Goal: Task Accomplishment & Management: Manage account settings

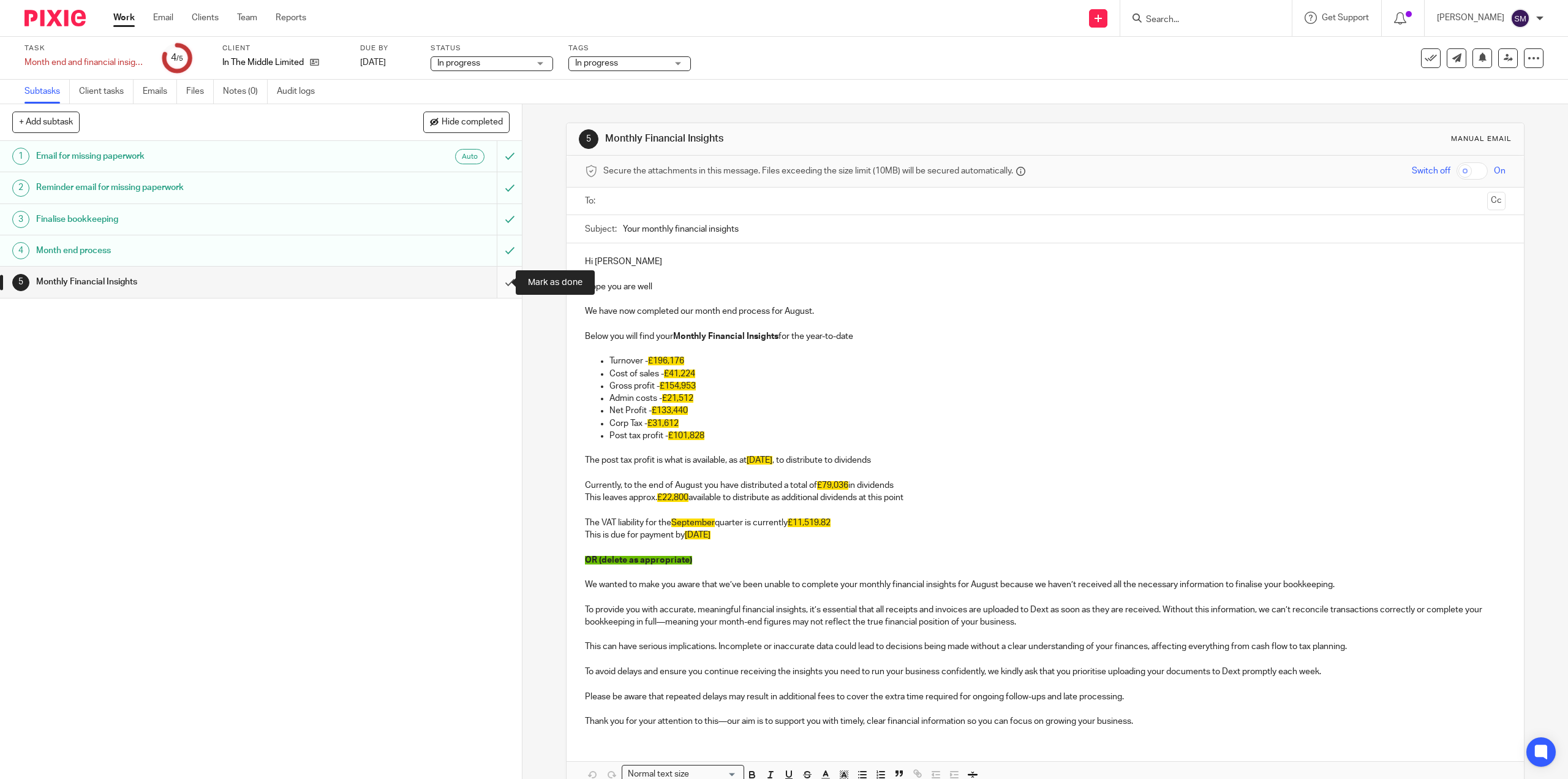
click at [496, 285] on input "submit" at bounding box center [261, 282] width 522 height 30
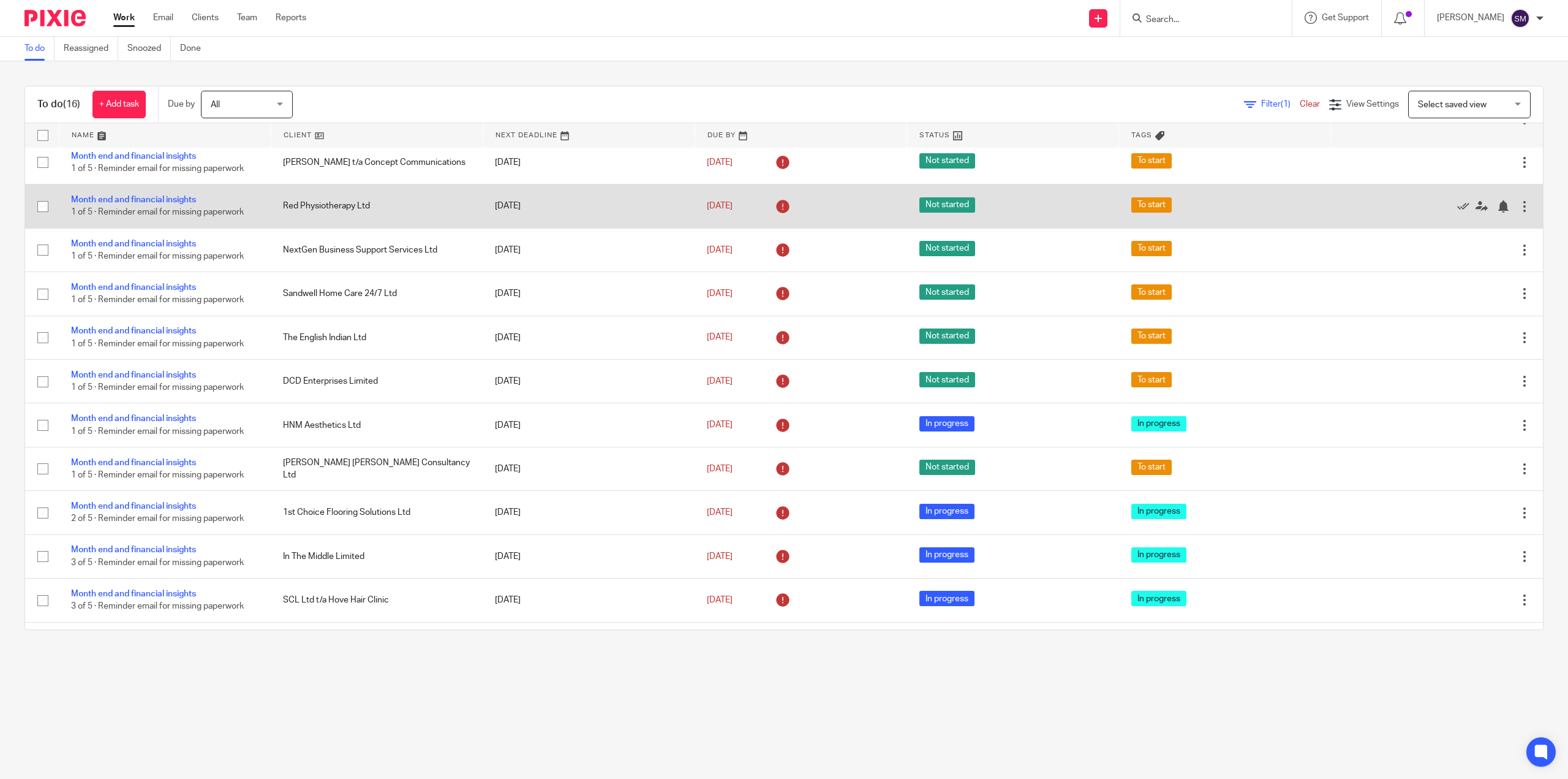
scroll to position [218, 0]
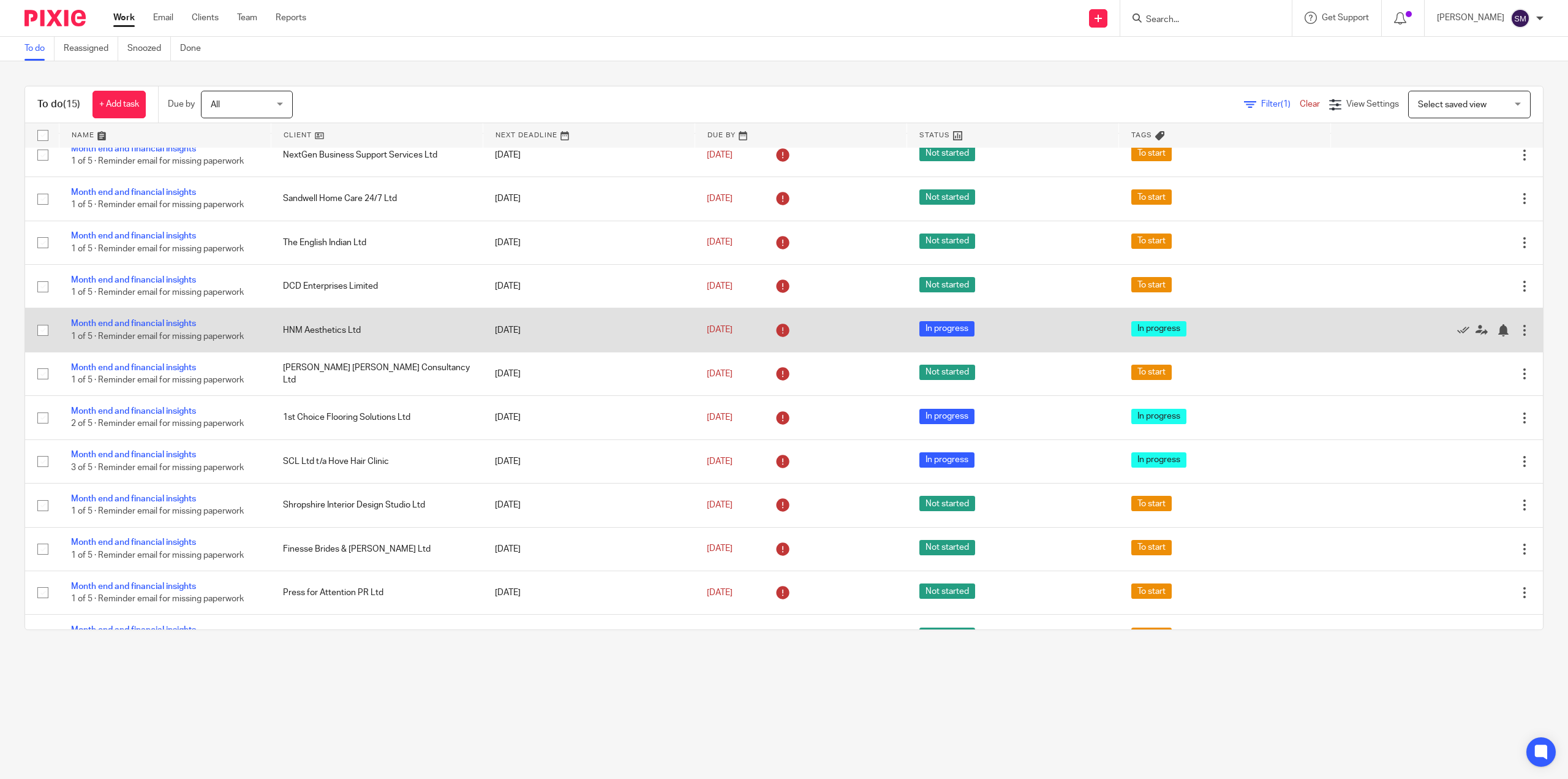
scroll to position [175, 0]
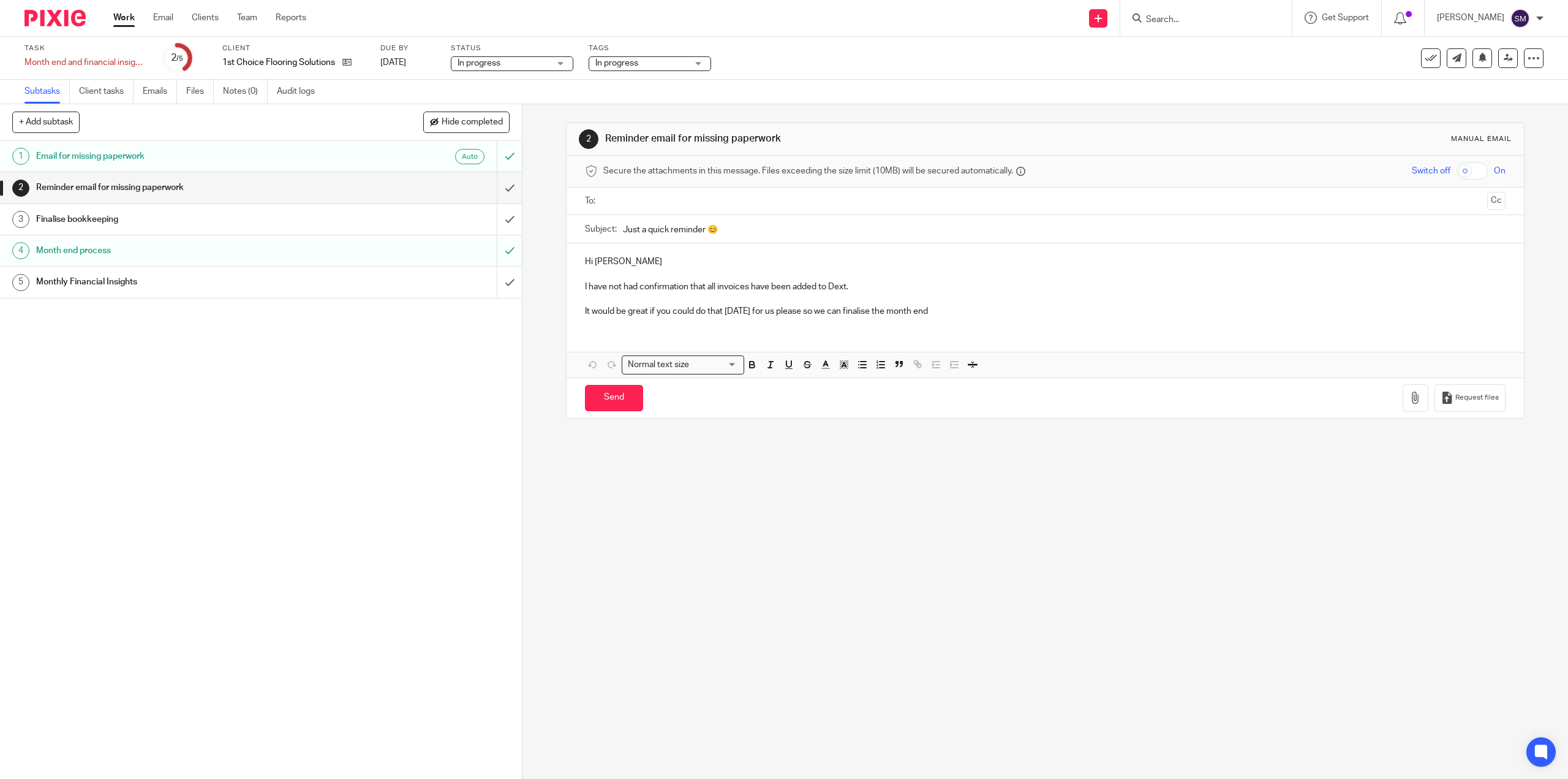
click at [124, 185] on h1 "Reminder email for missing paperwork" at bounding box center [185, 187] width 299 height 18
click at [500, 186] on input "submit" at bounding box center [261, 187] width 522 height 30
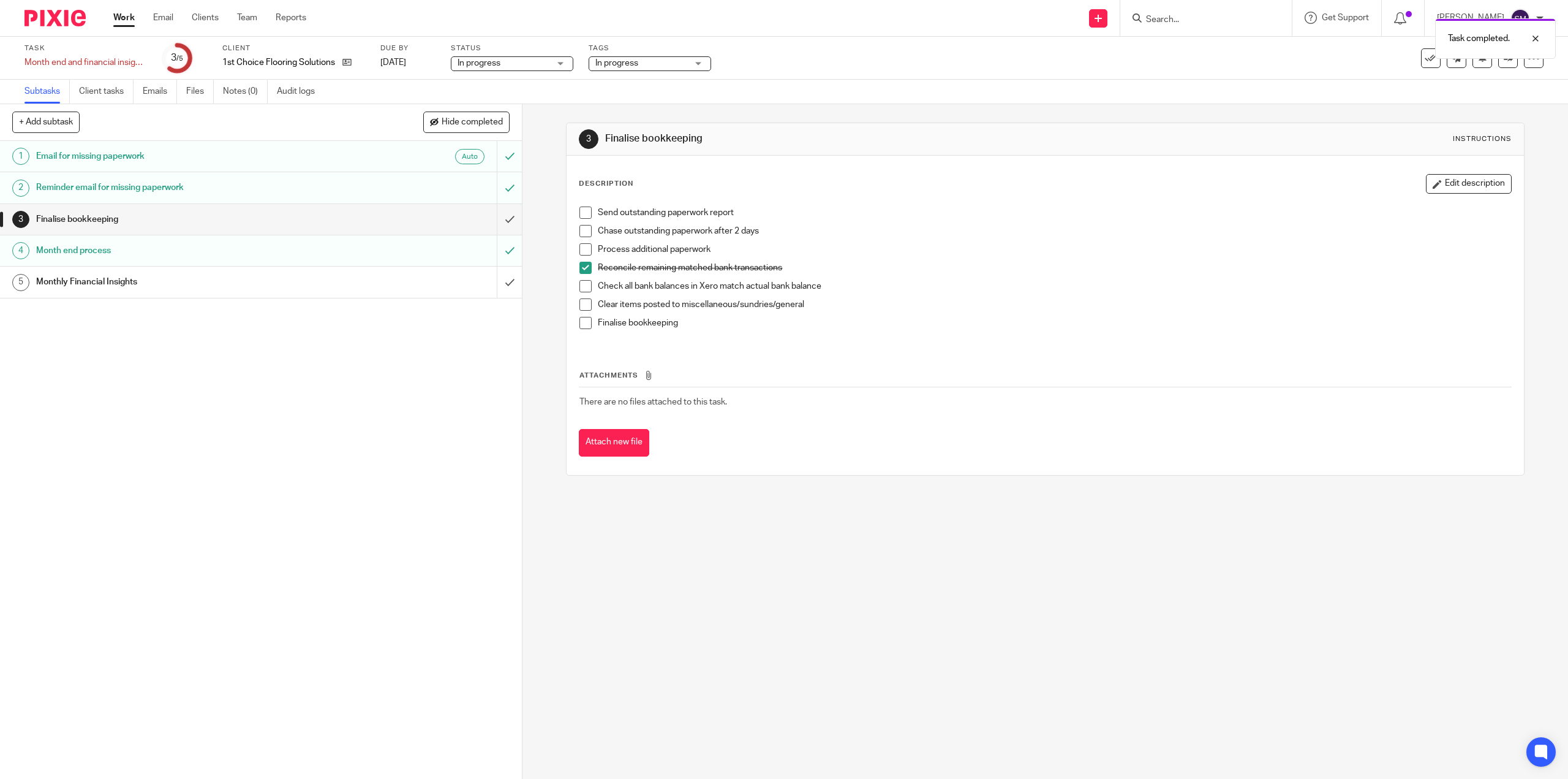
click at [405, 221] on div "Finalise bookkeeping" at bounding box center [260, 219] width 449 height 18
click at [588, 211] on span at bounding box center [585, 212] width 12 height 12
click at [588, 227] on li "Chase outstanding paperwork after 2 days" at bounding box center [1045, 234] width 931 height 18
click at [580, 231] on span at bounding box center [585, 231] width 12 height 12
click at [581, 248] on span at bounding box center [585, 249] width 12 height 12
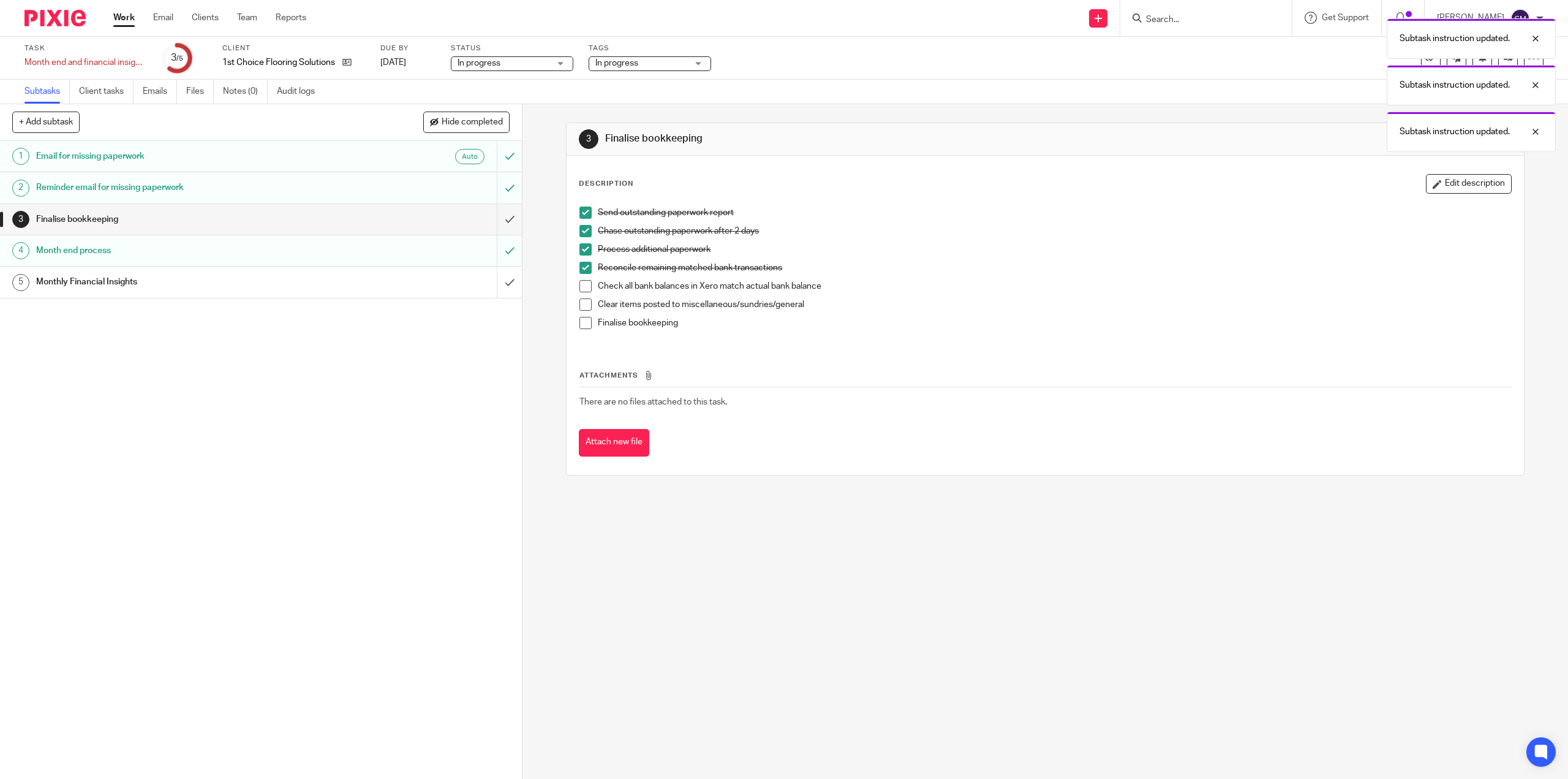
click at [579, 288] on span at bounding box center [585, 286] width 12 height 12
click at [579, 309] on span at bounding box center [585, 304] width 12 height 12
click at [581, 325] on span at bounding box center [585, 323] width 12 height 12
click at [498, 221] on input "submit" at bounding box center [261, 219] width 522 height 30
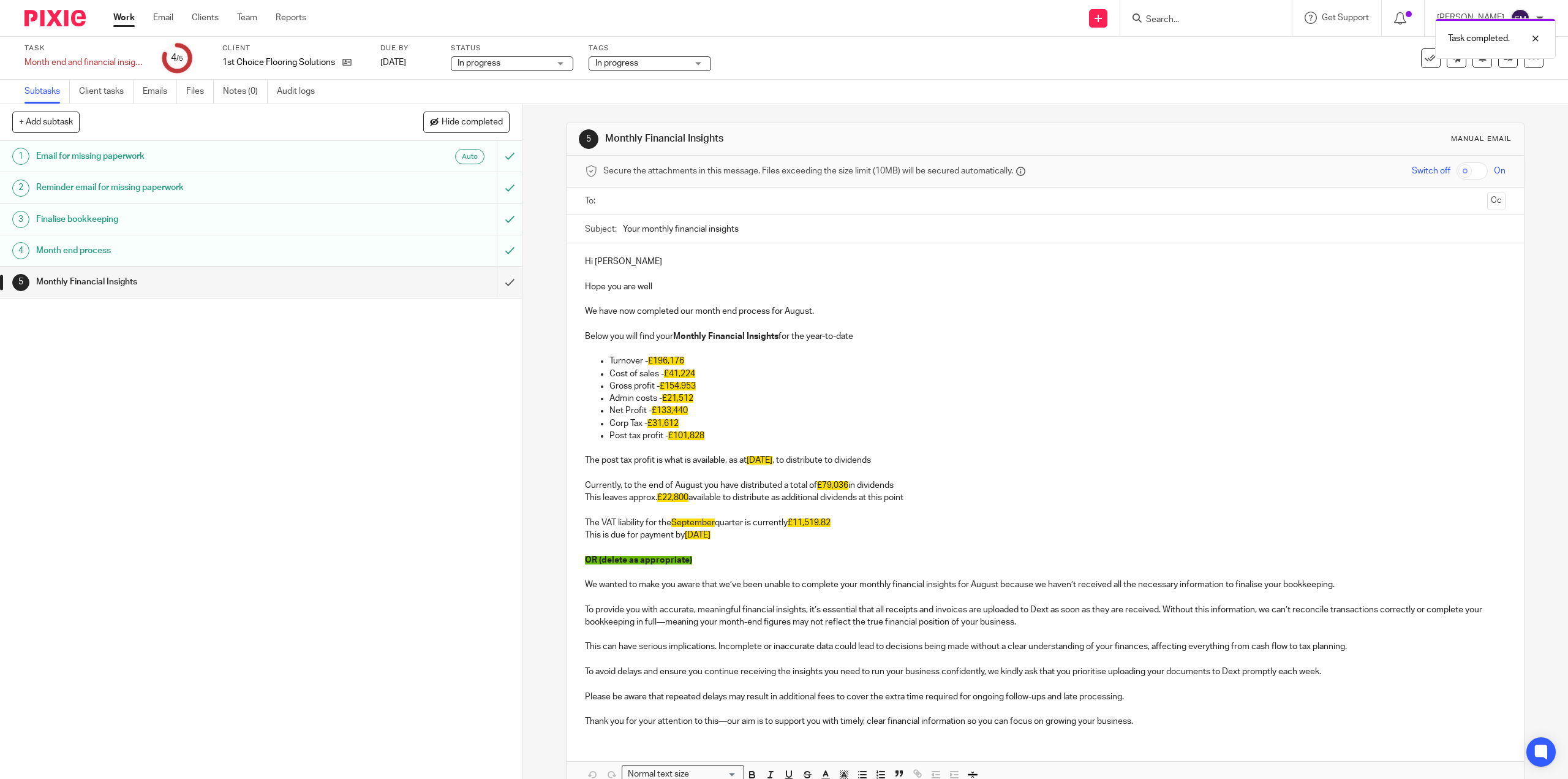
drag, startPoint x: 0, startPoint y: 0, endPoint x: 260, endPoint y: 258, distance: 366.3
click at [260, 258] on h1 "Month end process" at bounding box center [185, 250] width 299 height 18
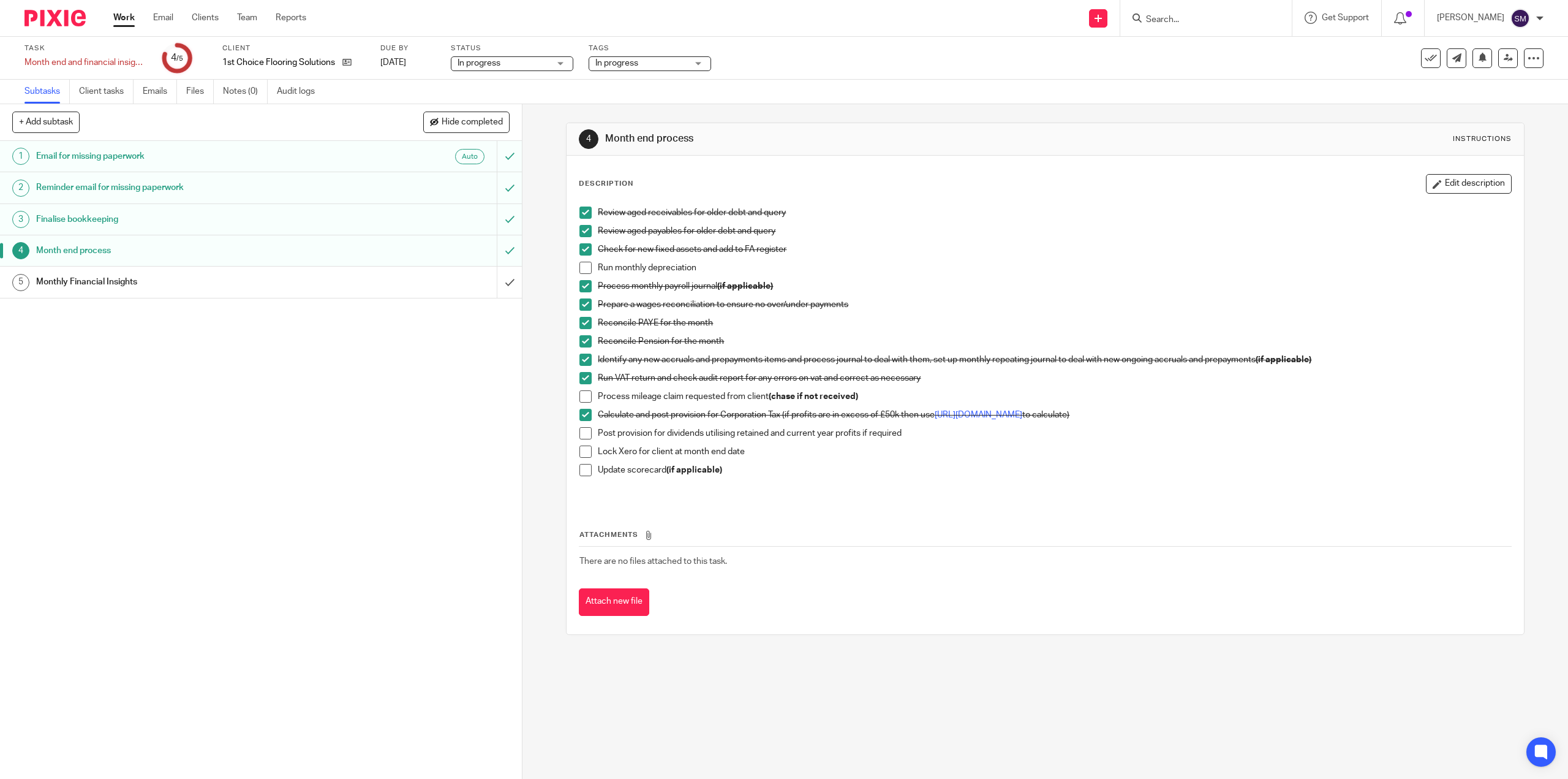
click at [581, 393] on span at bounding box center [585, 396] width 12 height 12
click at [500, 281] on input "submit" at bounding box center [261, 282] width 522 height 30
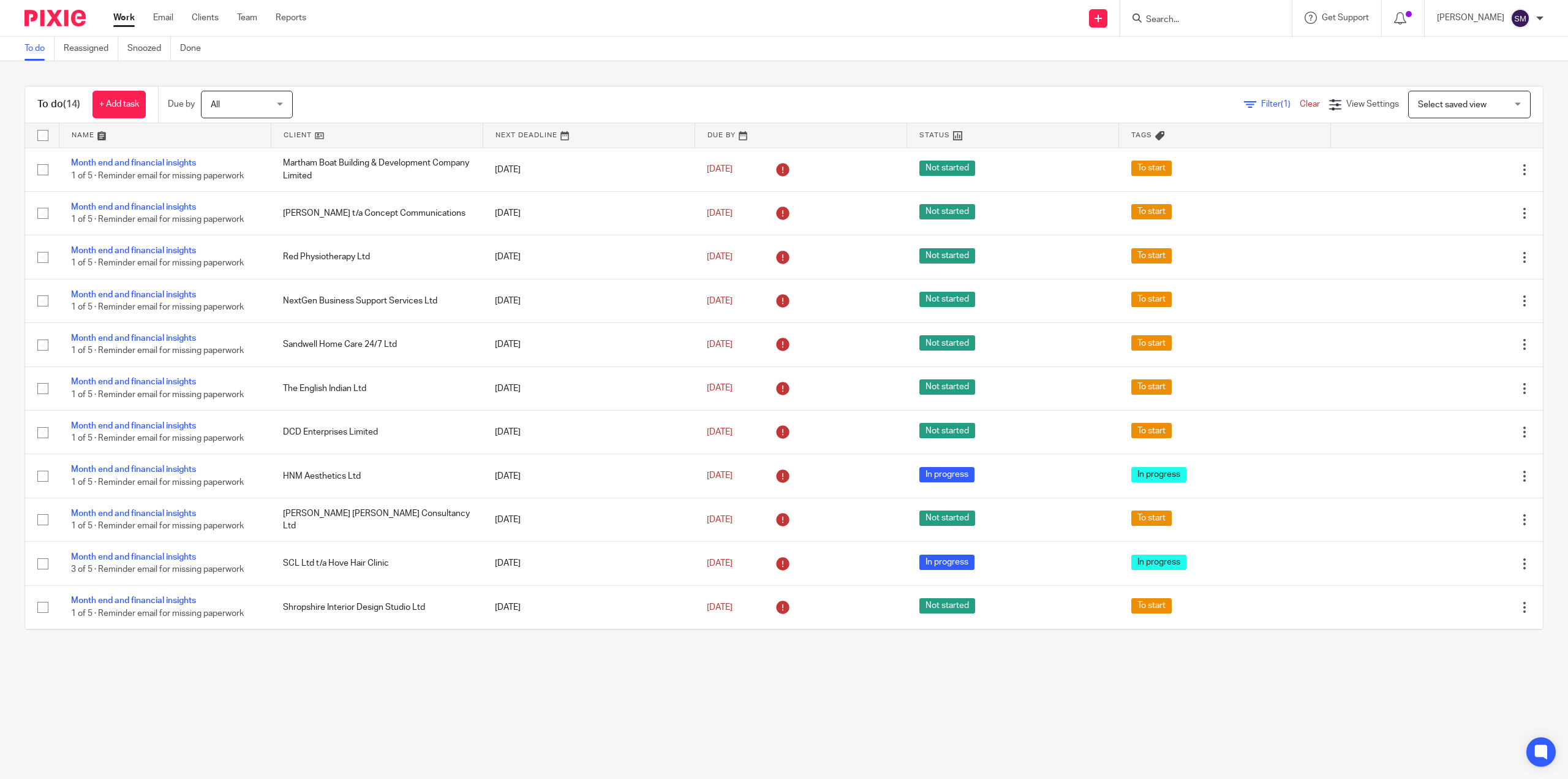
click at [221, 16] on ul "Work Email Clients Team Reports" at bounding box center [219, 17] width 211 height 12
click at [204, 16] on link "Clients" at bounding box center [205, 17] width 27 height 12
drag, startPoint x: 249, startPoint y: 21, endPoint x: 262, endPoint y: 21, distance: 13.0
click at [249, 21] on link "Team" at bounding box center [247, 17] width 21 height 12
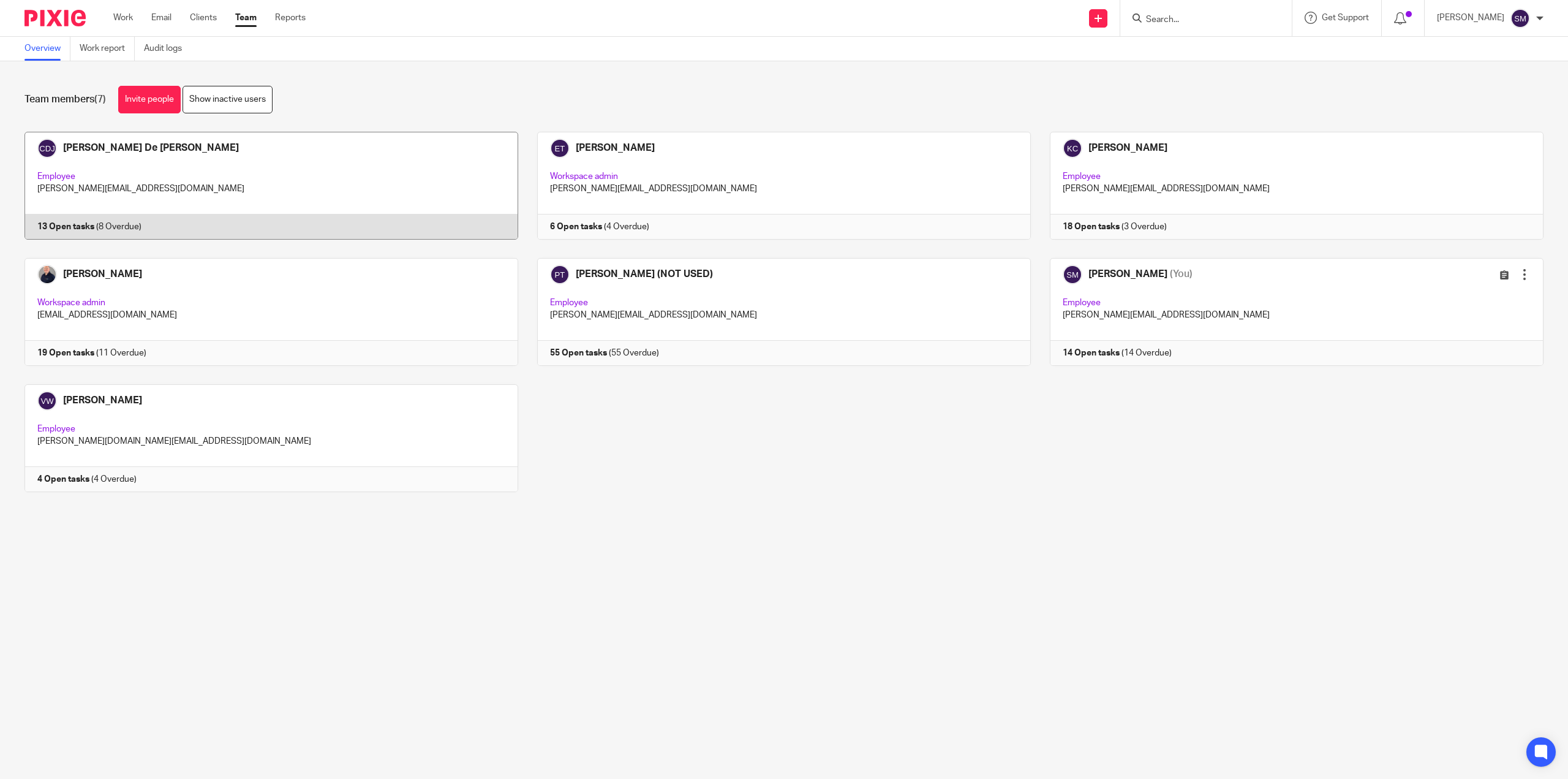
click at [64, 231] on link at bounding box center [262, 185] width 513 height 108
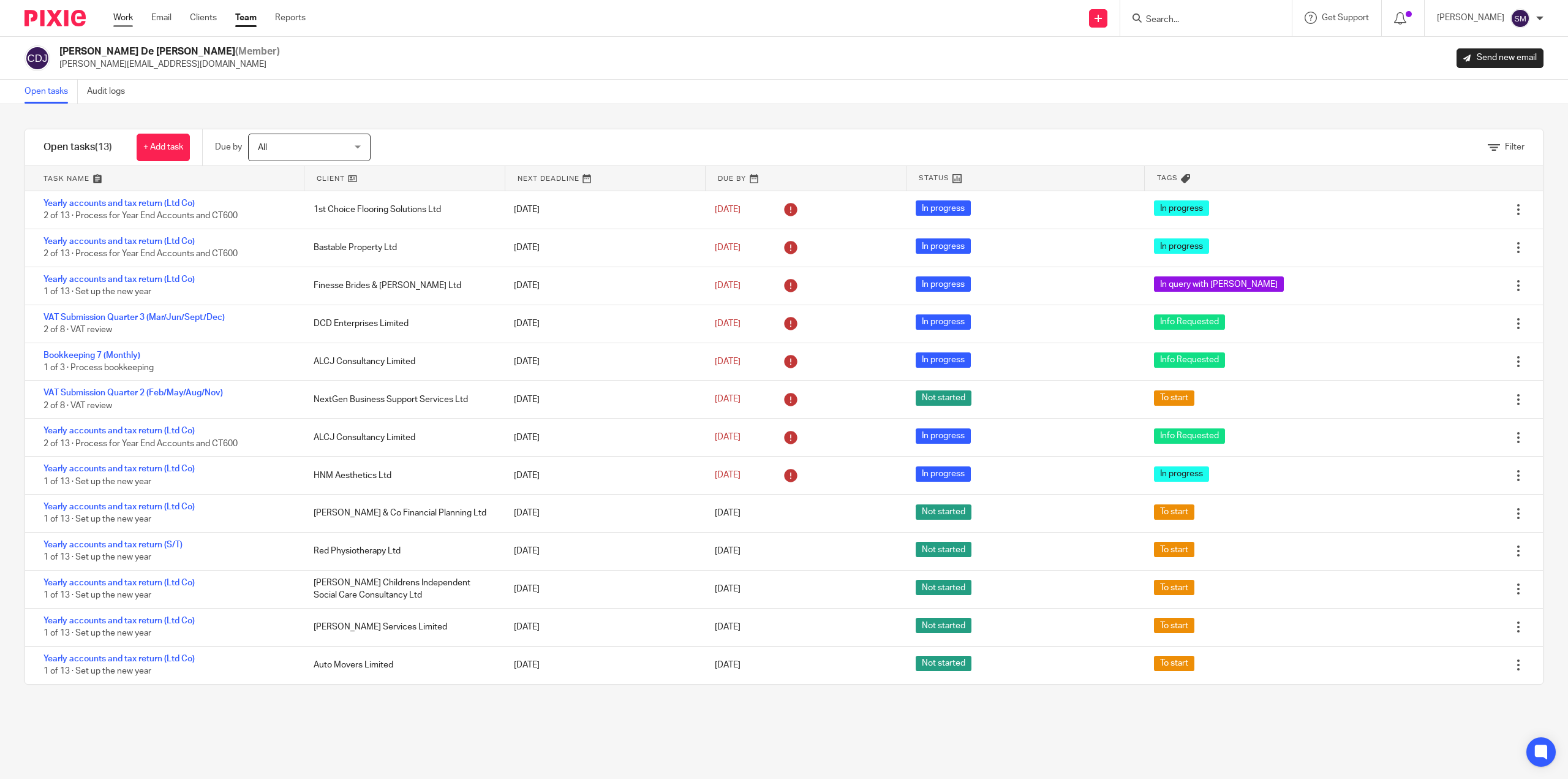
click at [126, 23] on link "Work" at bounding box center [123, 17] width 20 height 12
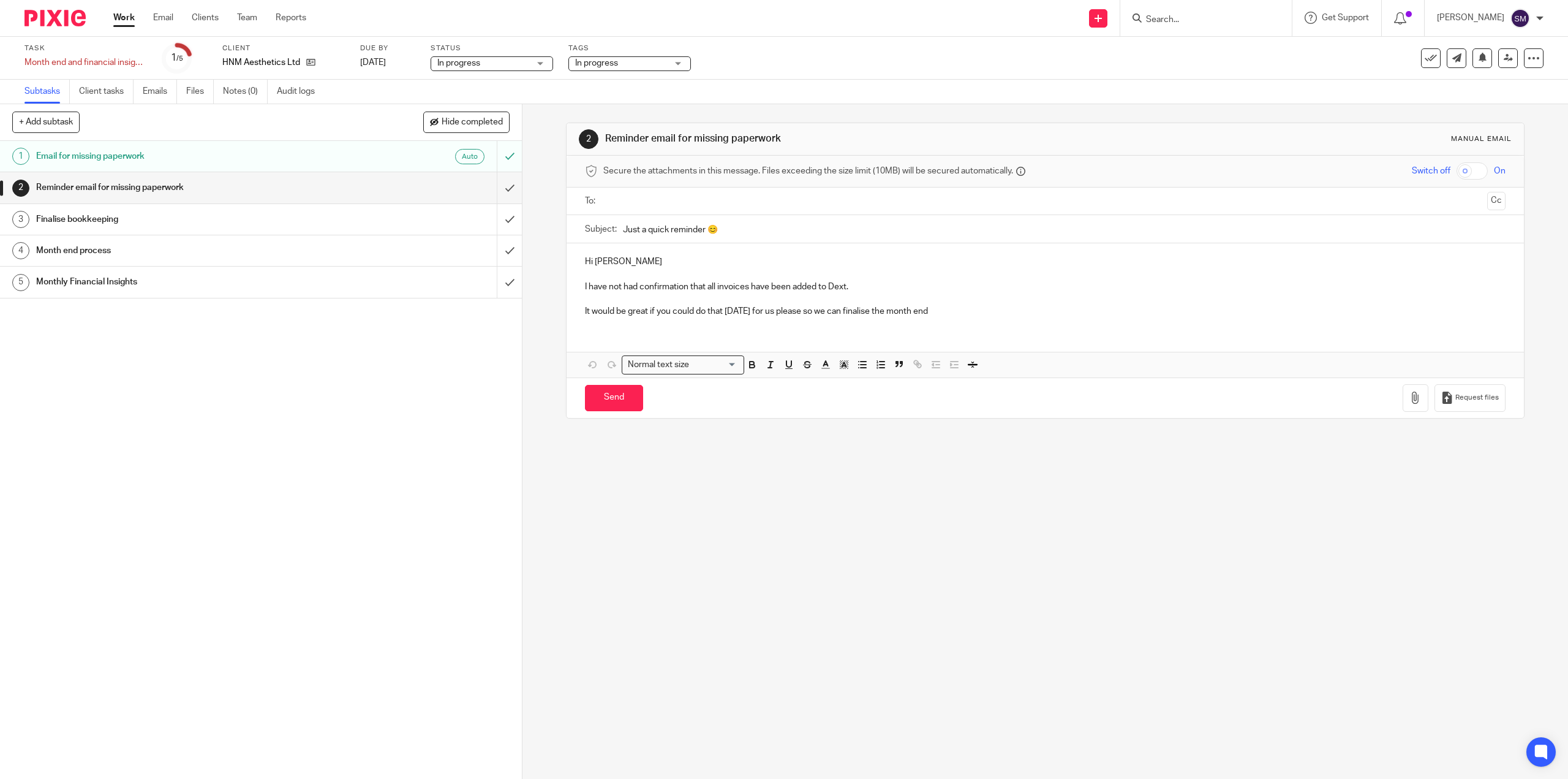
click at [155, 180] on h1 "Reminder email for missing paperwork" at bounding box center [185, 187] width 299 height 18
click at [170, 185] on h1 "Reminder email for missing paperwork" at bounding box center [185, 187] width 299 height 18
click at [496, 186] on input "submit" at bounding box center [261, 187] width 522 height 30
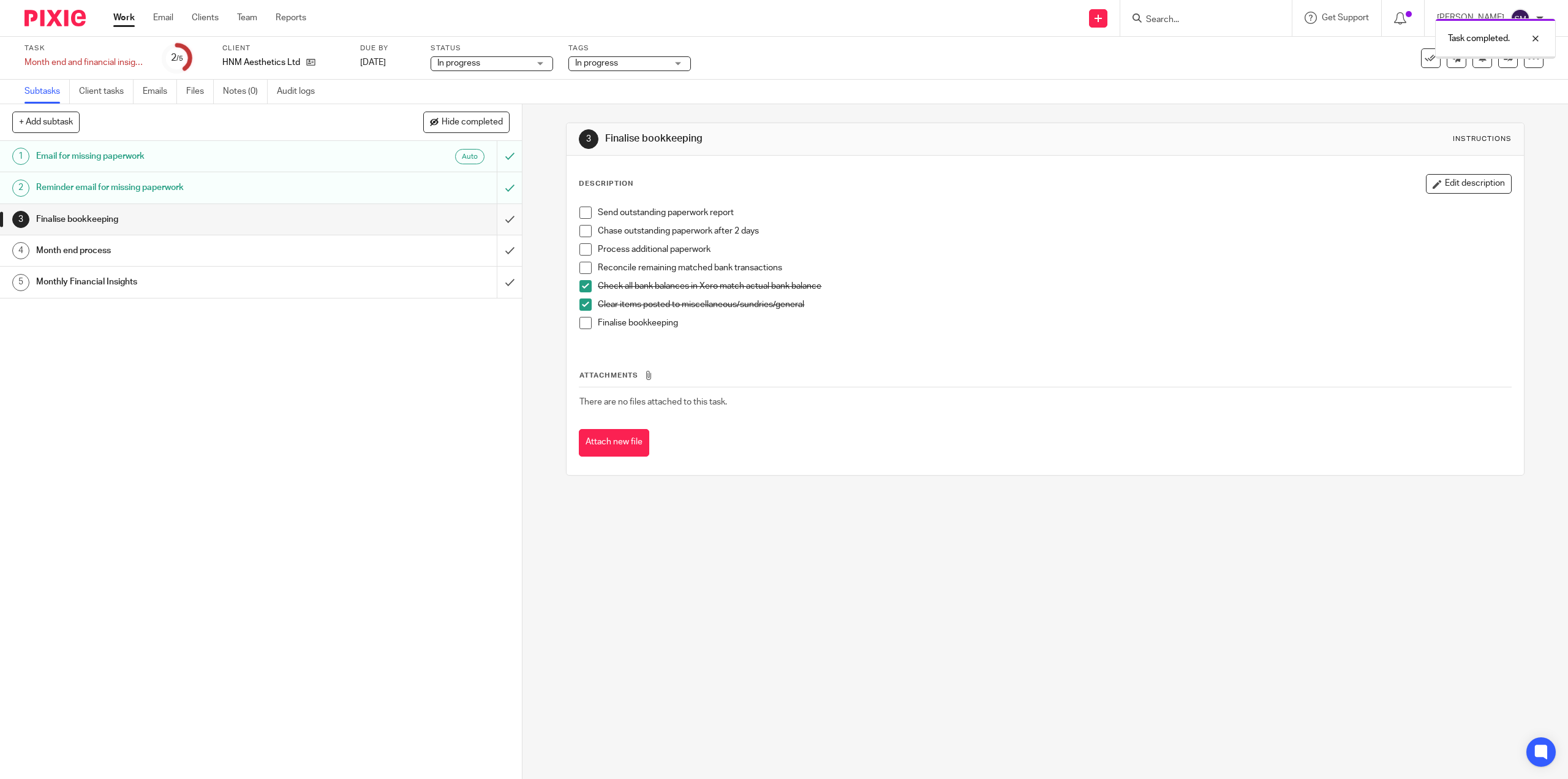
click at [496, 216] on input "submit" at bounding box center [261, 219] width 522 height 30
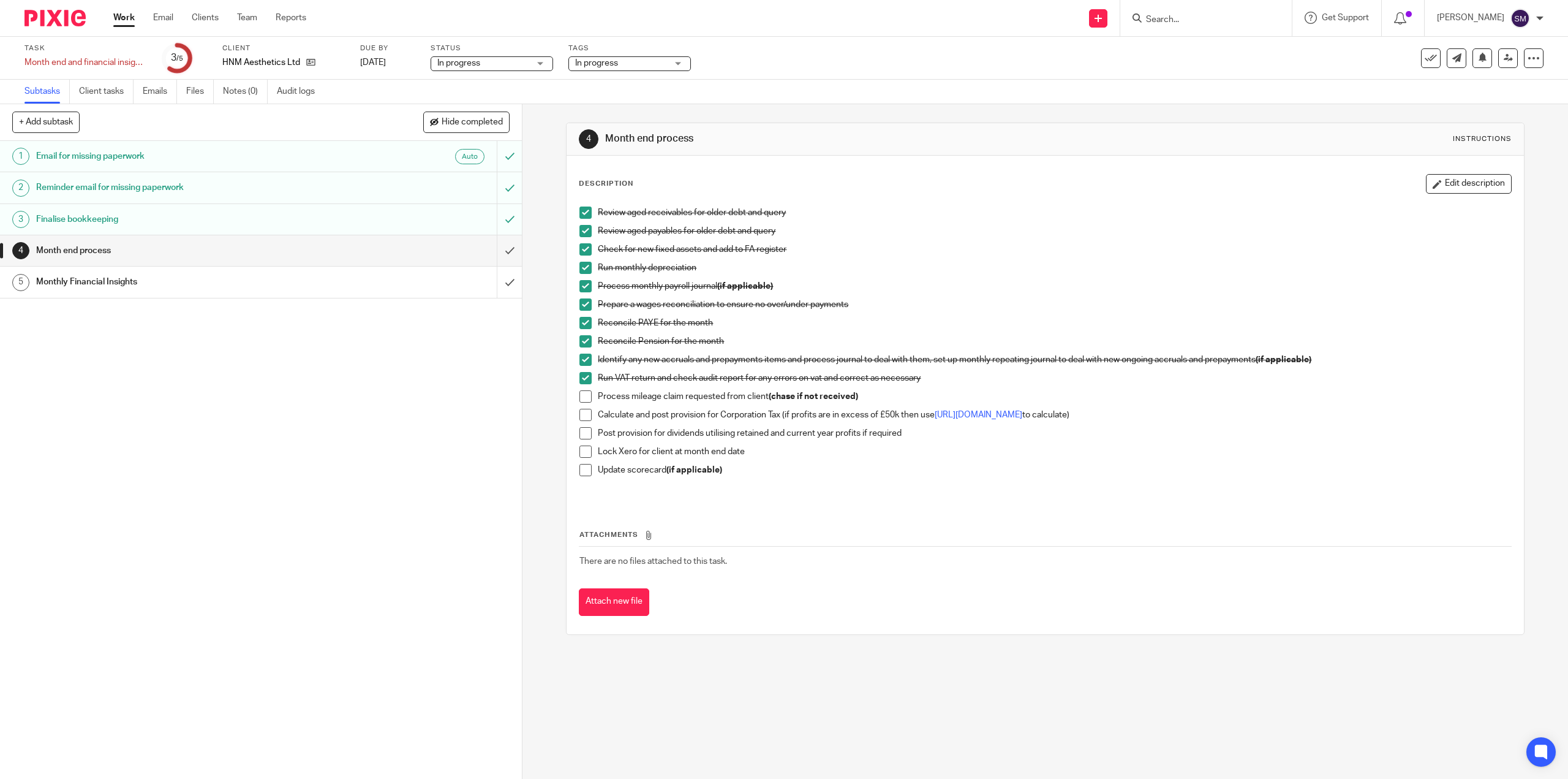
click at [582, 394] on span at bounding box center [585, 396] width 12 height 12
click at [583, 415] on span at bounding box center [585, 415] width 12 height 12
click at [580, 432] on span at bounding box center [585, 433] width 12 height 12
drag, startPoint x: 586, startPoint y: 454, endPoint x: 584, endPoint y: 468, distance: 14.1
click at [586, 455] on span at bounding box center [585, 451] width 12 height 12
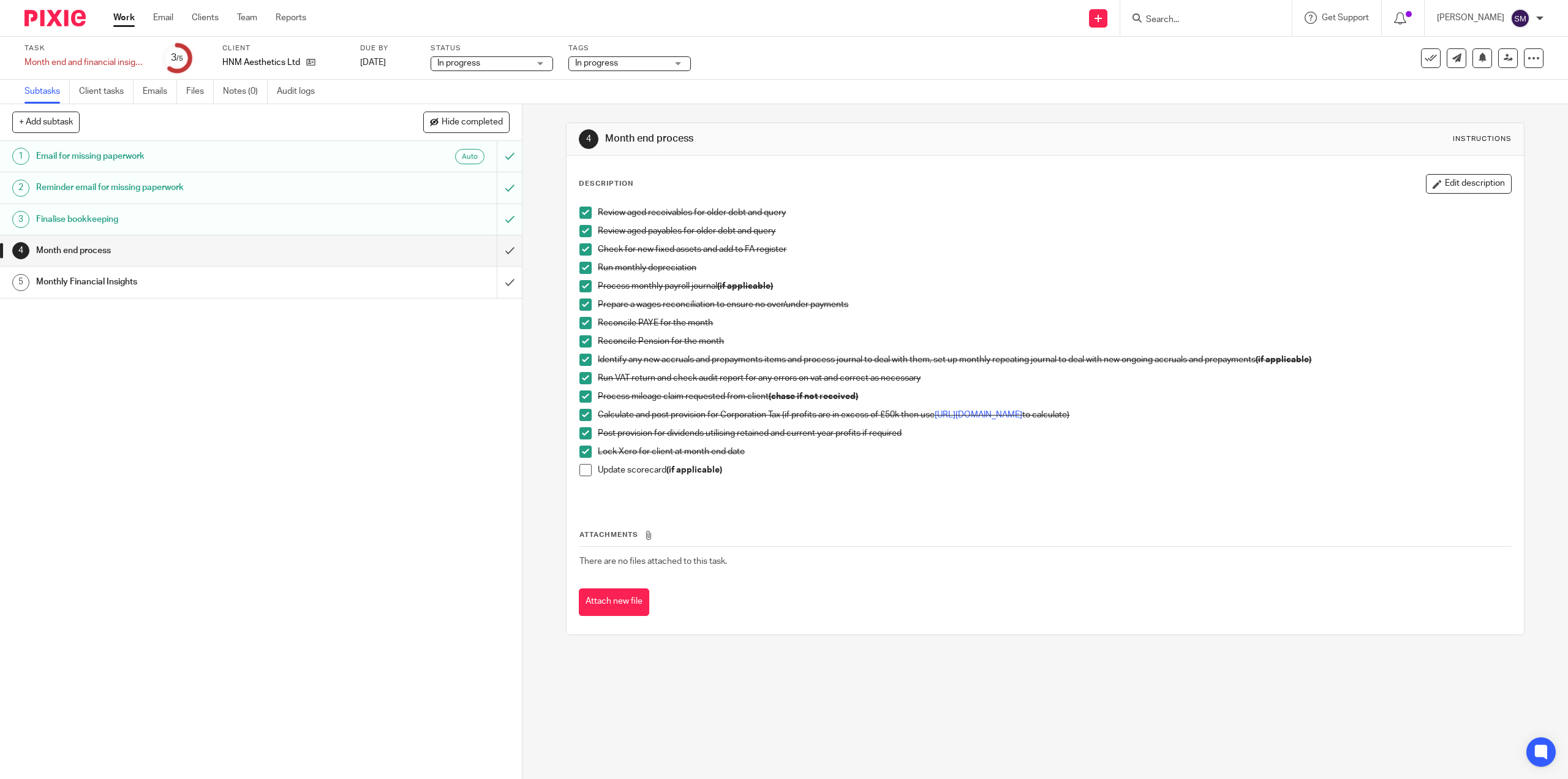
click at [582, 473] on span at bounding box center [585, 469] width 12 height 12
click at [497, 247] on input "submit" at bounding box center [261, 250] width 522 height 30
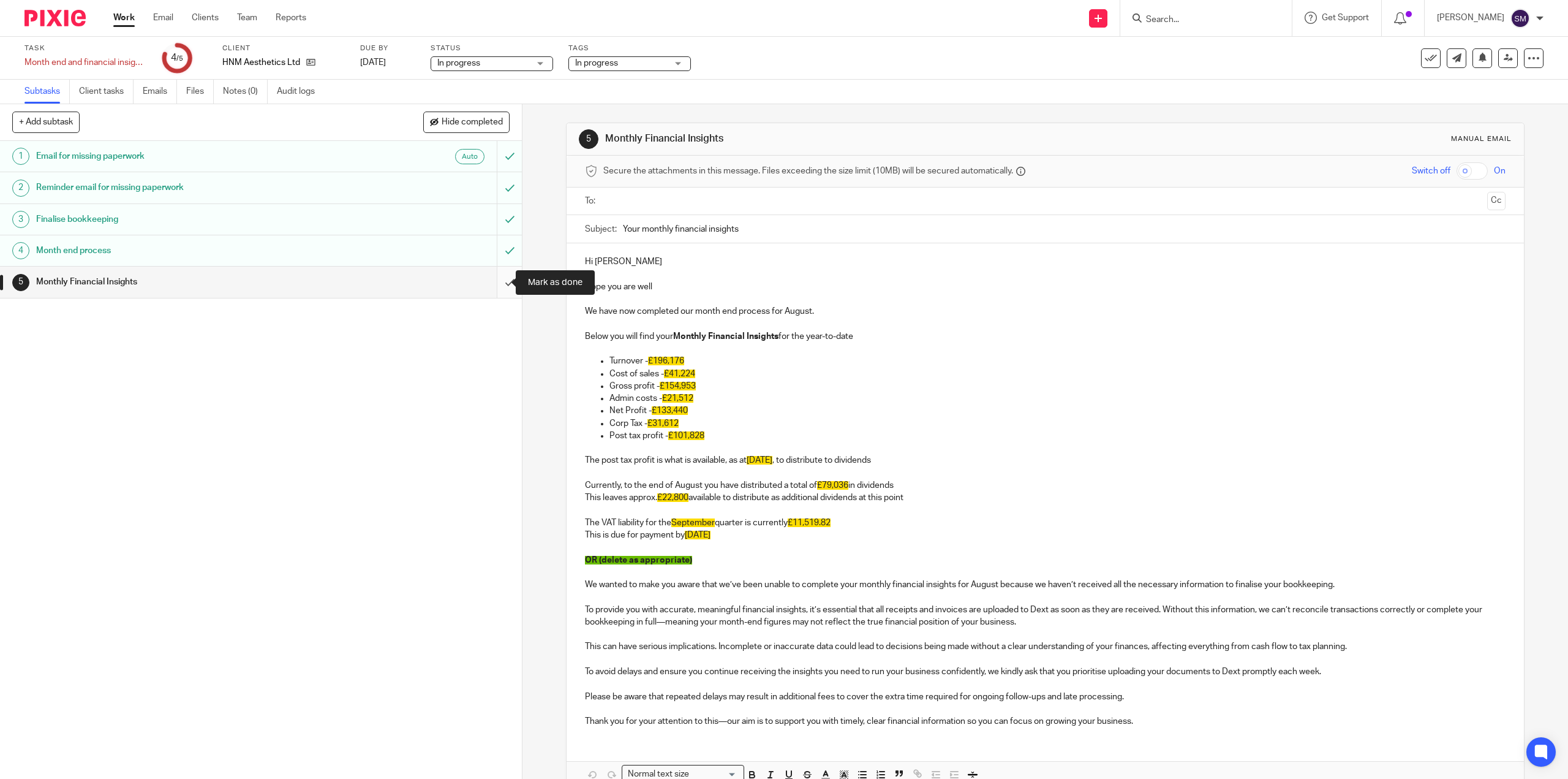
click at [493, 289] on input "submit" at bounding box center [261, 282] width 522 height 30
